Goal: Ask a question

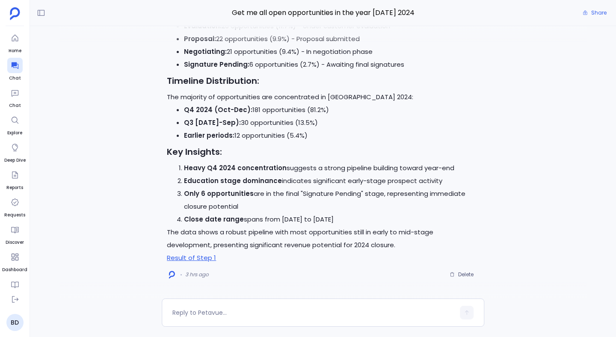
scroll to position [474, 0]
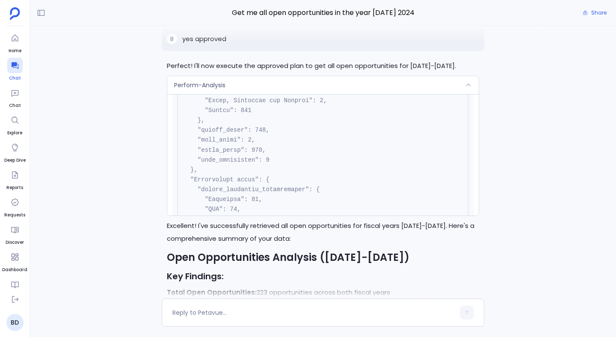
click at [18, 71] on div at bounding box center [14, 65] width 15 height 15
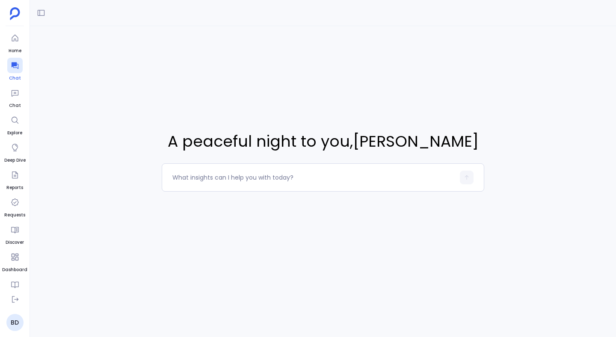
click at [18, 71] on div at bounding box center [14, 65] width 15 height 15
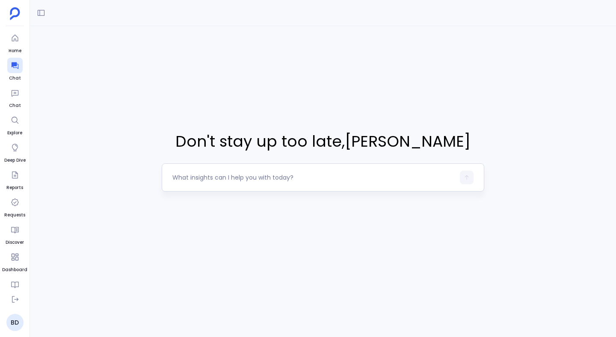
click at [191, 181] on textarea at bounding box center [314, 177] width 283 height 9
type textarea "I want to know the deals who had completed the demo in the last two quarters ar…"
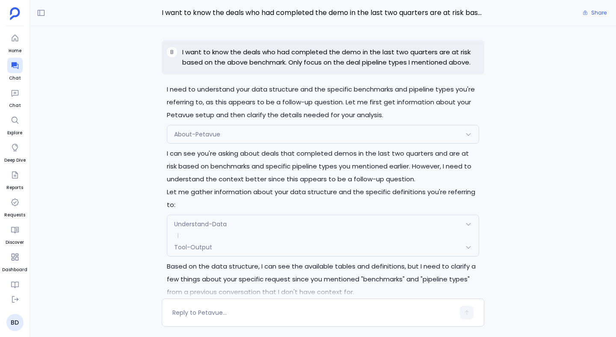
scroll to position [-244, 0]
